Goal: Register for event/course

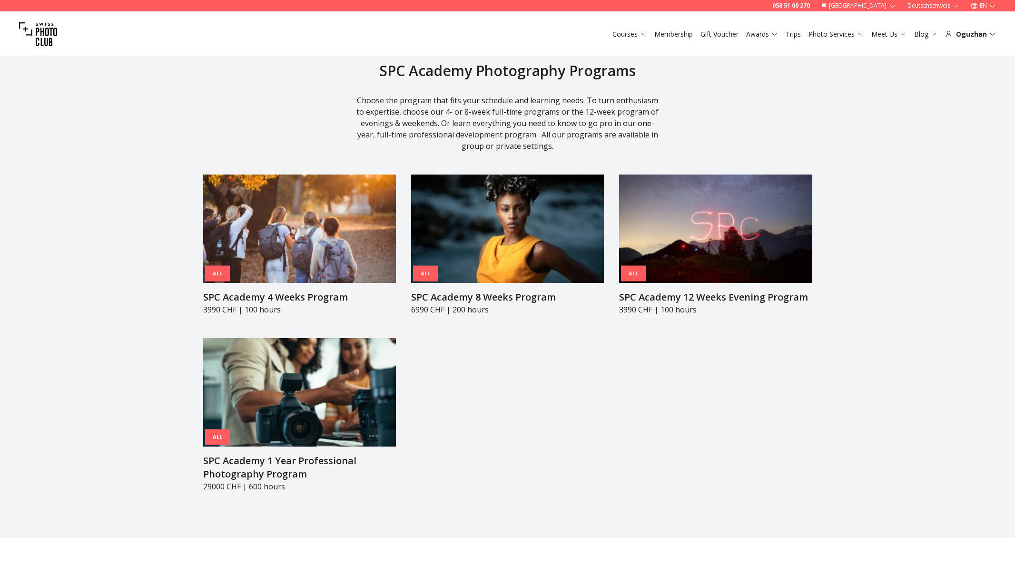
scroll to position [912, 0]
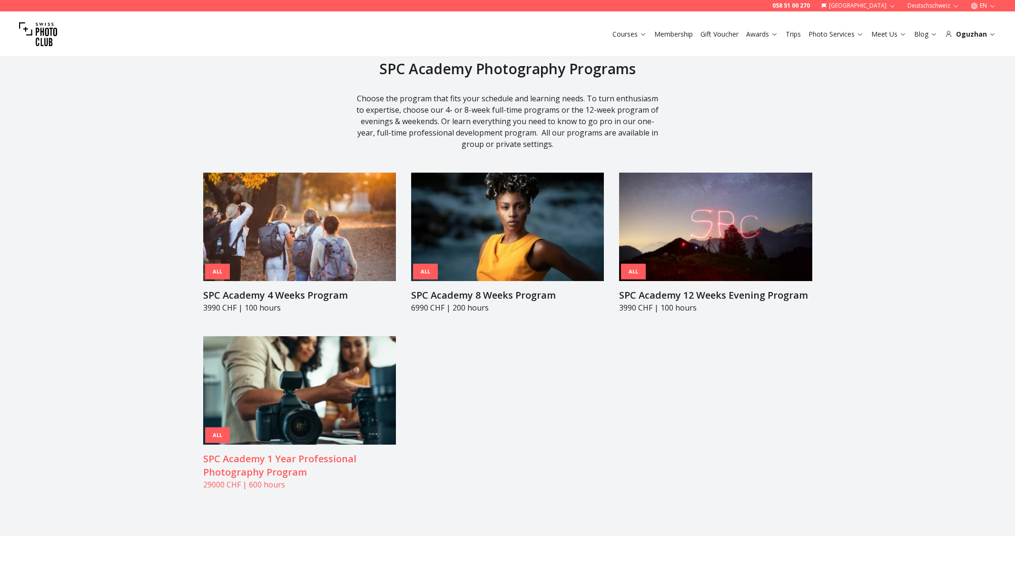
click at [264, 461] on h3 "SPC Academy 1 Year Professional Photography Program" at bounding box center [299, 465] width 193 height 27
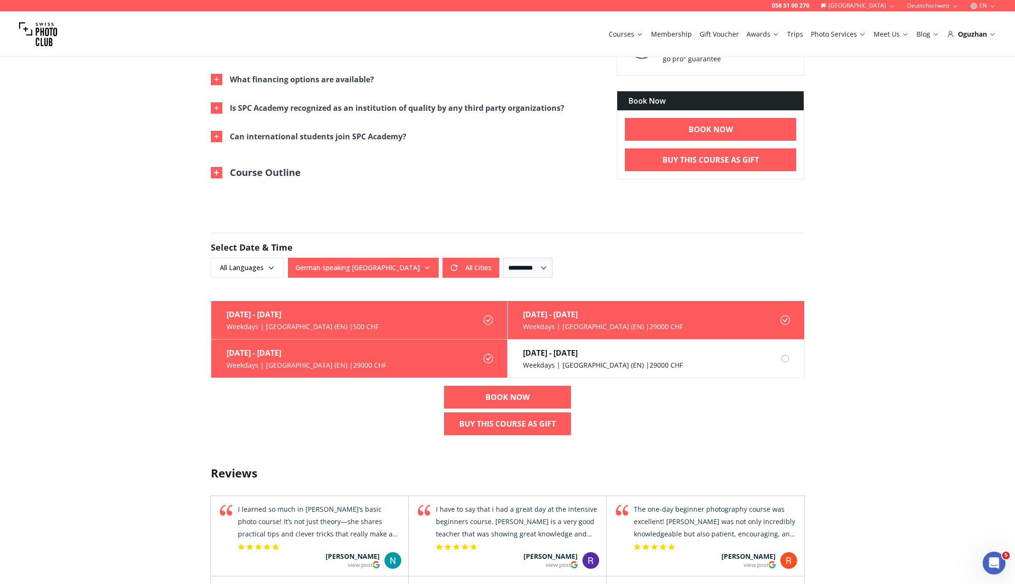
click at [353, 430] on div "Sep 15th - Jun 12th Weekdays | Zurich (EN) | 500 CHF Sep 15th - Jun 12th Weekda…" at bounding box center [507, 372] width 609 height 142
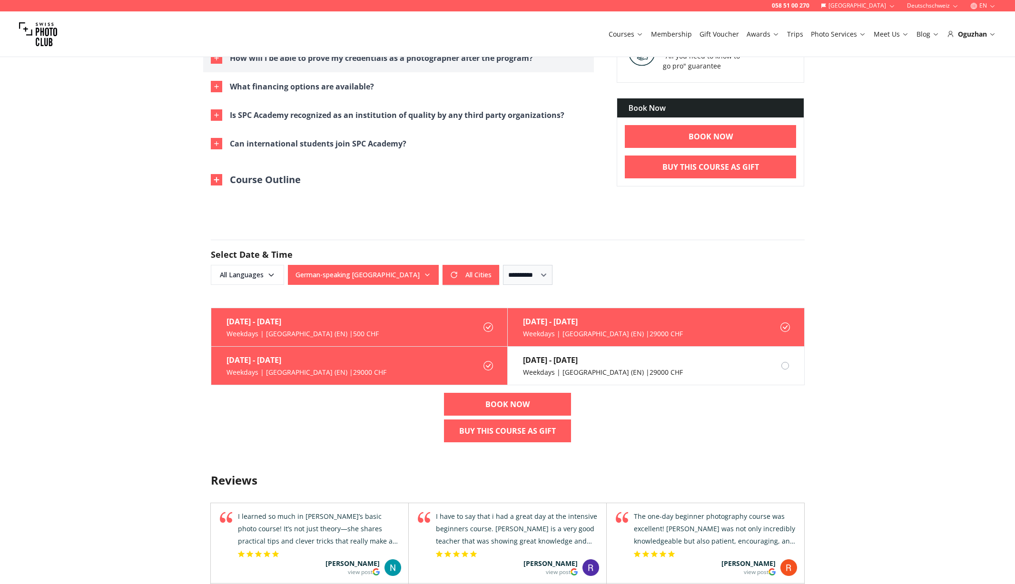
scroll to position [1132, 0]
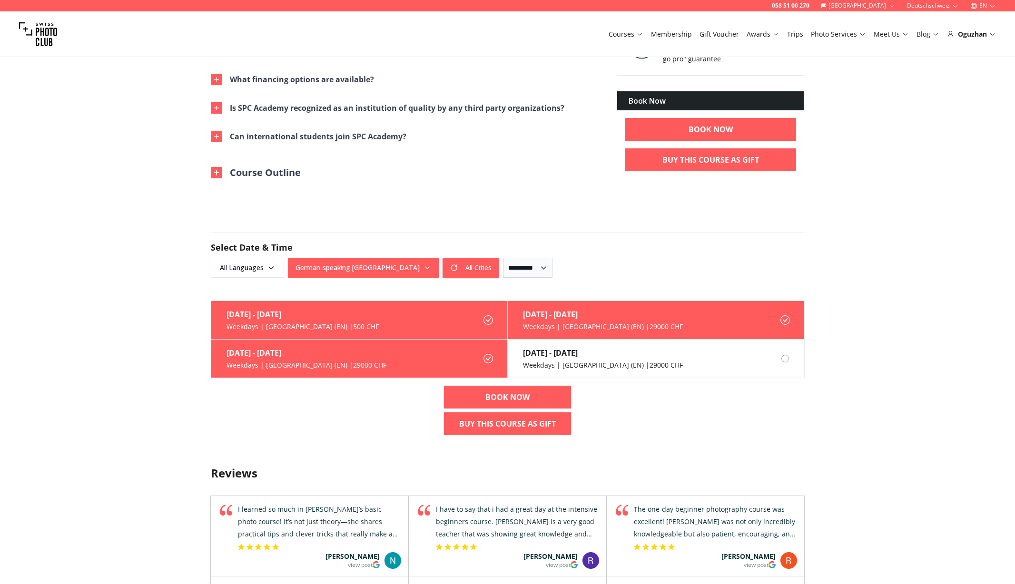
click at [131, 397] on div "058 51 00 270 Switzerland Deutschschweiz EN Courses Membership Gift Voucher Awa…" at bounding box center [507, 64] width 1015 height 2392
click at [491, 316] on icon at bounding box center [488, 320] width 10 height 10
click at [489, 321] on icon at bounding box center [488, 320] width 10 height 10
click at [481, 361] on label "Sep 15th - Jun 12th Weekdays | Bern (EN) | 29000 CHF" at bounding box center [359, 359] width 296 height 39
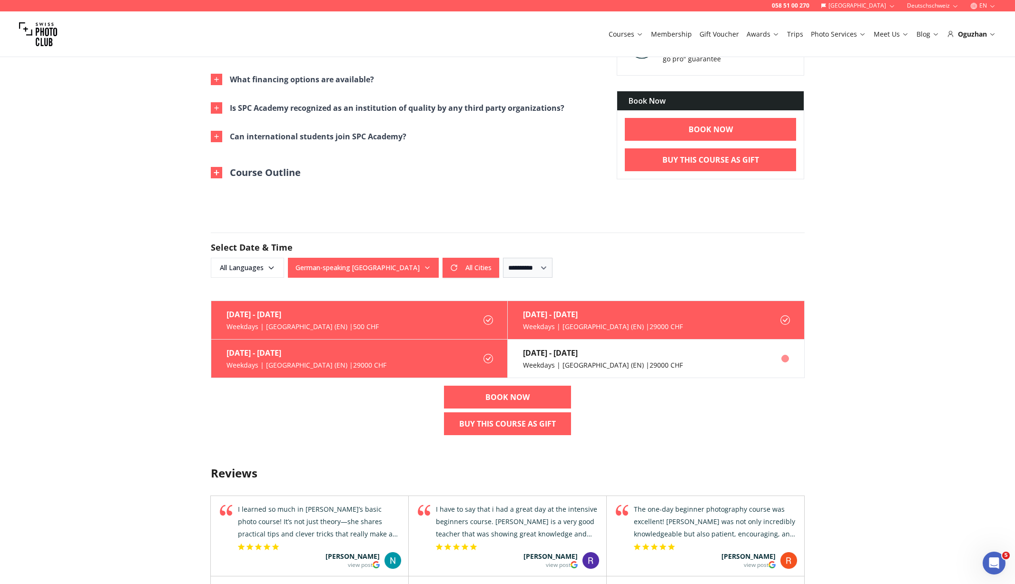
click at [650, 342] on label "Sep 29th - Jun 26th Weekdays | St. Gallen (EN) | 29000 CHF" at bounding box center [656, 359] width 296 height 39
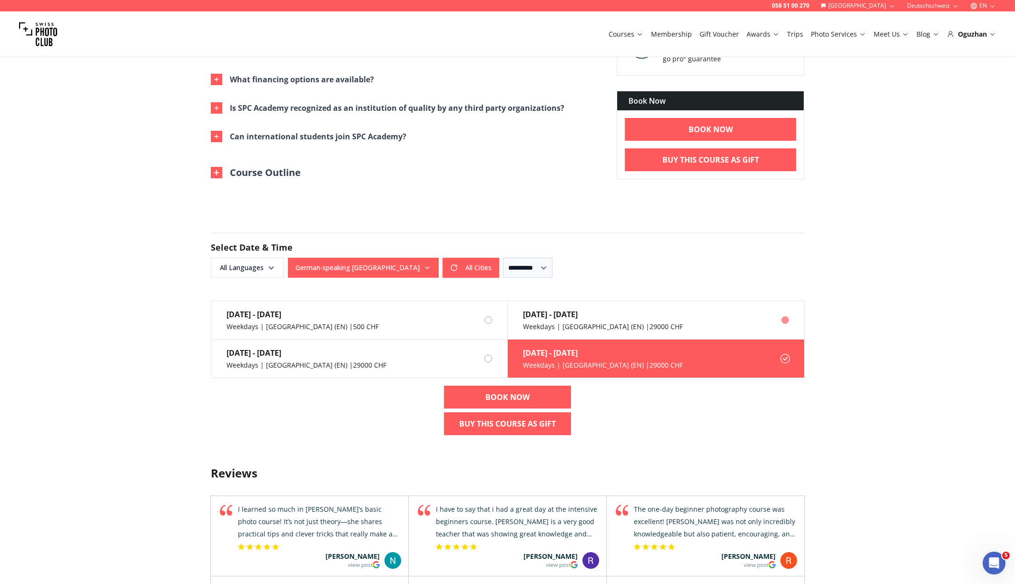
click at [627, 331] on div "Weekdays | Basel (EN) | 29000 CHF" at bounding box center [603, 327] width 160 height 10
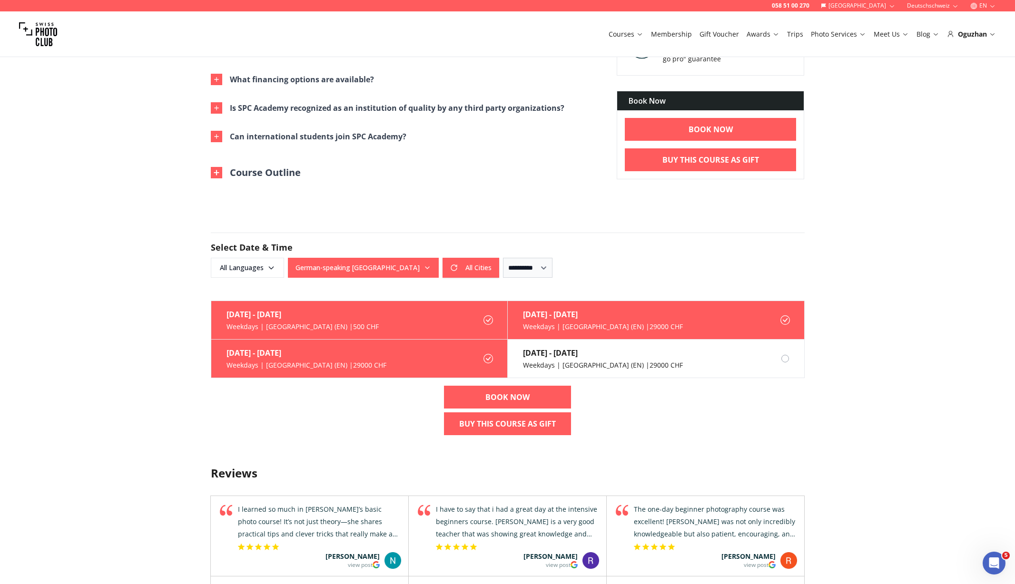
click at [668, 225] on form "**********" at bounding box center [507, 255] width 609 height 91
click at [928, 6] on button "Deutschschweiz" at bounding box center [932, 5] width 59 height 11
click at [923, 29] on link "Romandie" at bounding box center [934, 32] width 58 height 11
